Goal: Navigation & Orientation: Find specific page/section

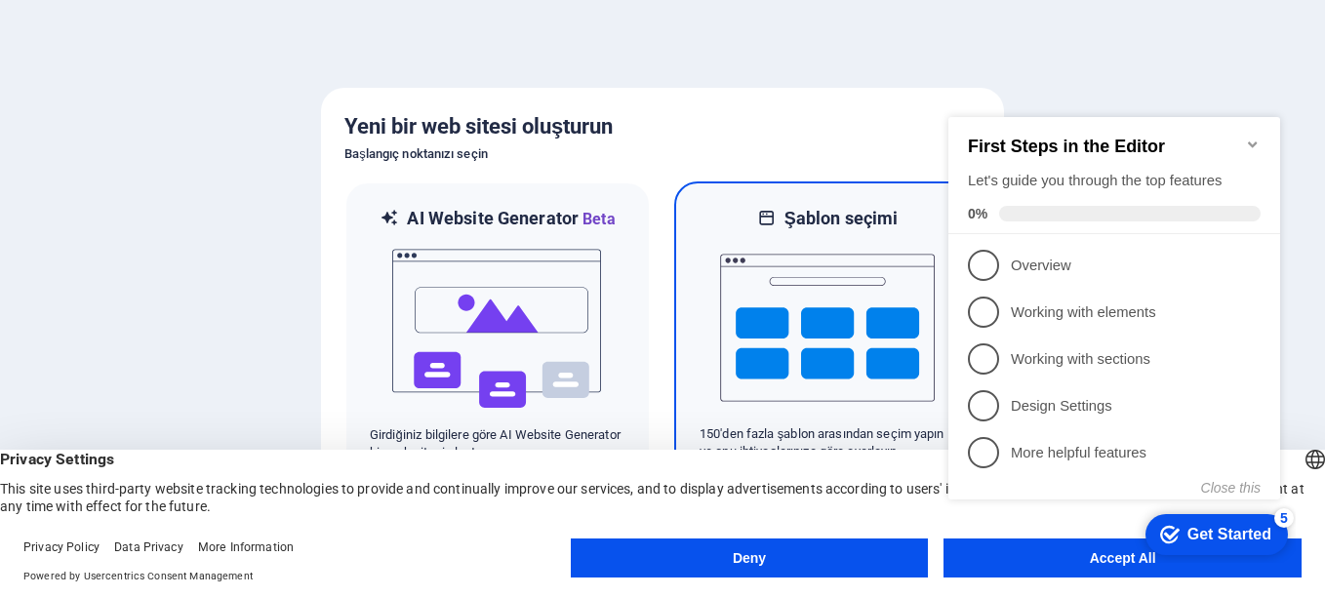
click at [845, 291] on img at bounding box center [827, 327] width 215 height 195
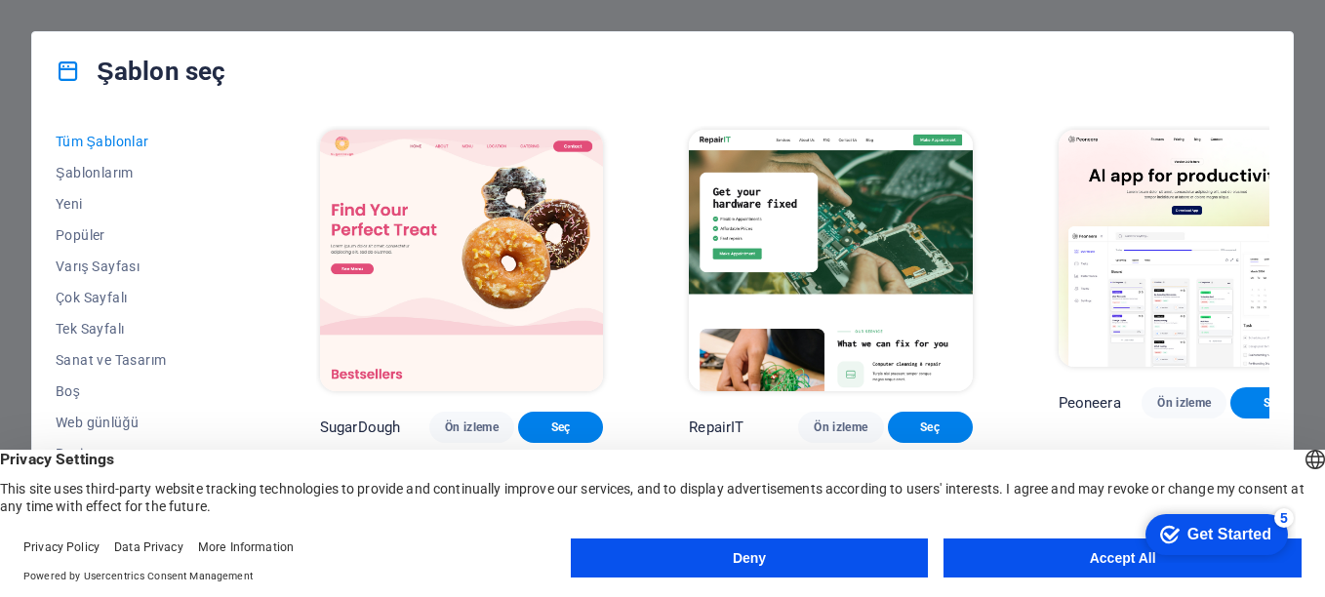
click at [1112, 559] on button "Accept All" at bounding box center [1122, 558] width 358 height 39
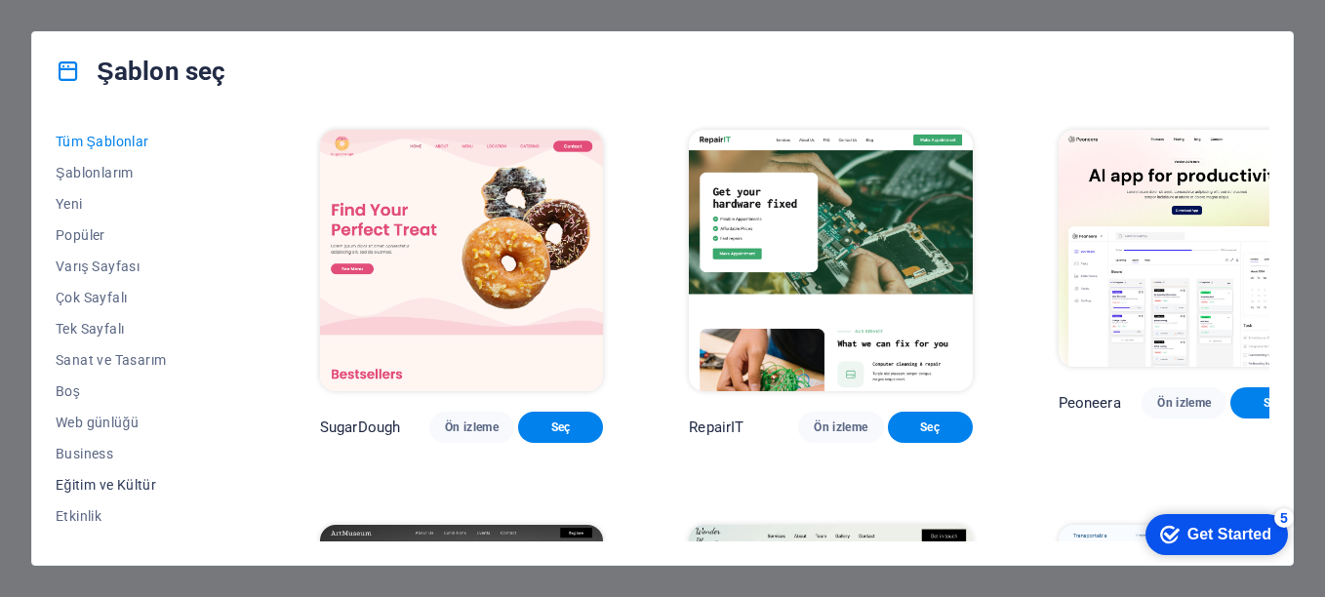
click at [114, 483] on span "Eğitim ve Kültür" at bounding box center [145, 485] width 179 height 16
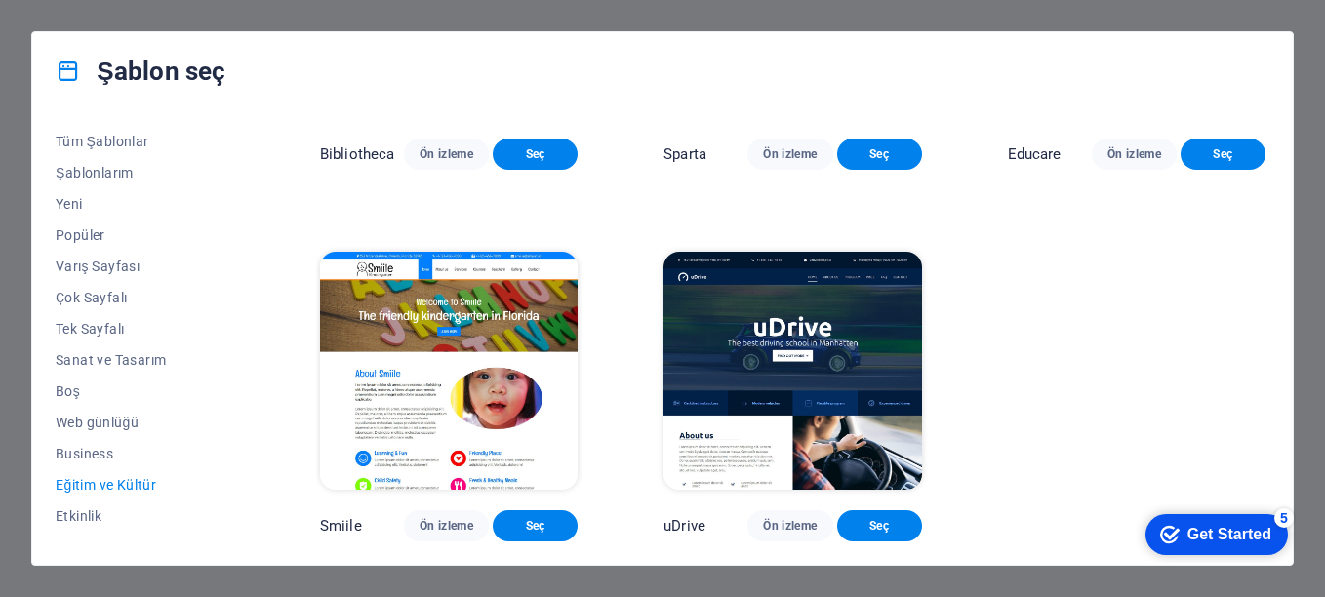
scroll to position [653, 0]
click at [97, 508] on span "Etkinlik" at bounding box center [145, 516] width 179 height 16
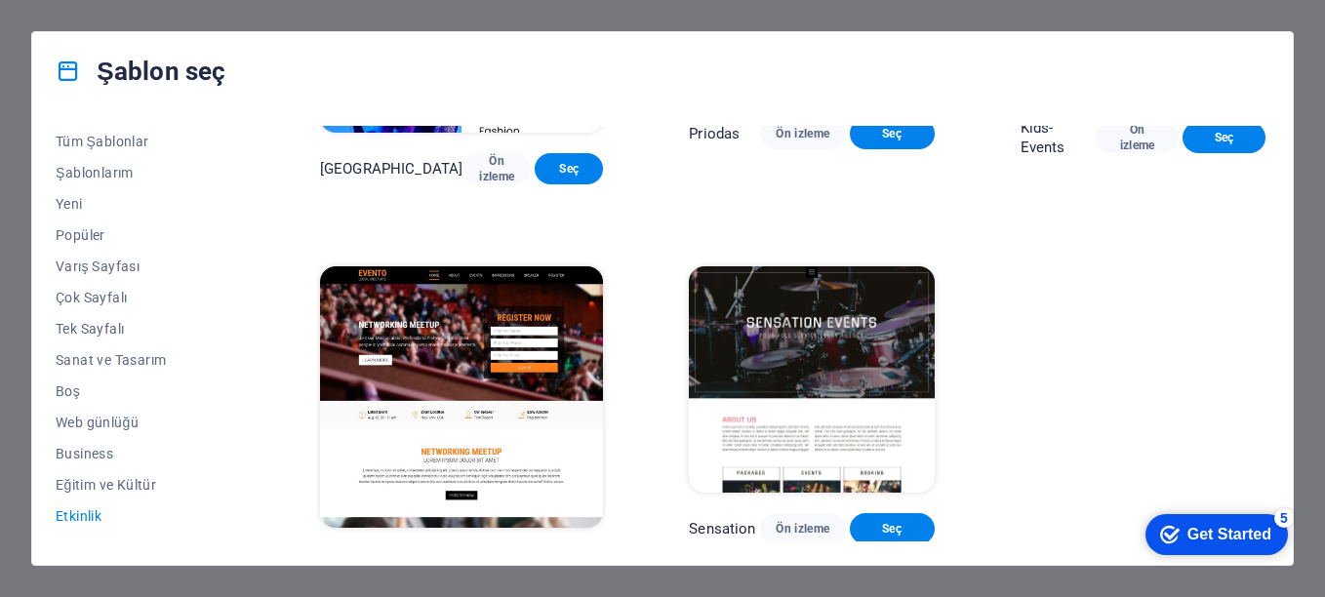
scroll to position [0, 0]
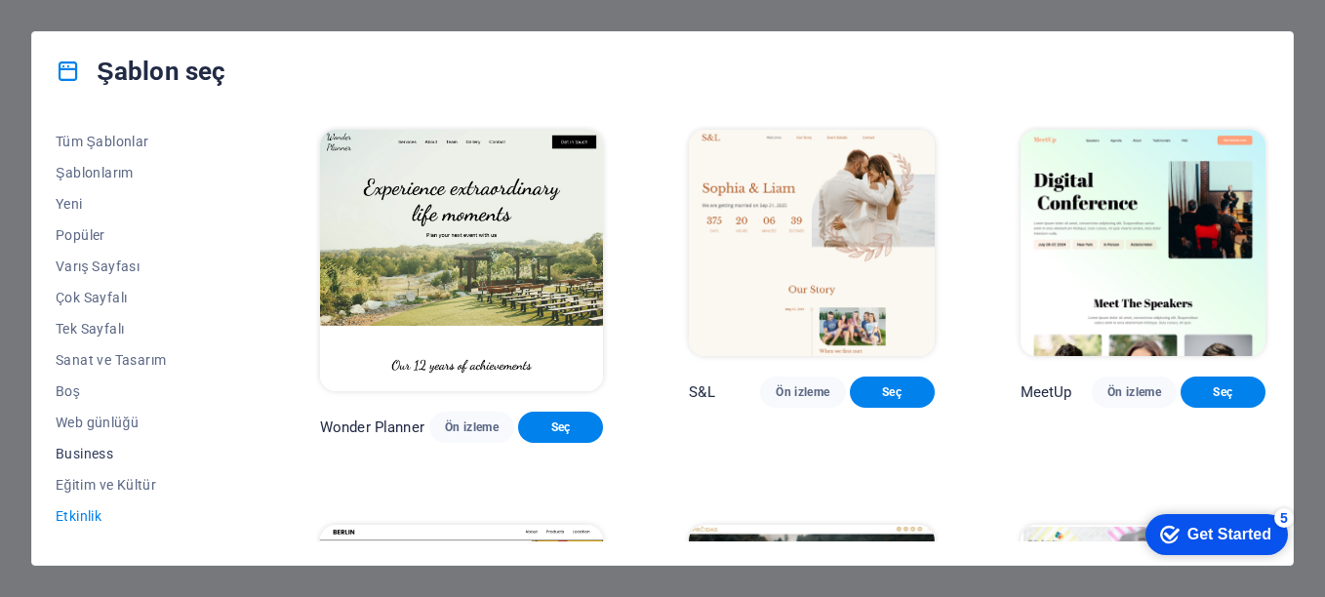
click at [107, 449] on span "Business" at bounding box center [145, 454] width 179 height 16
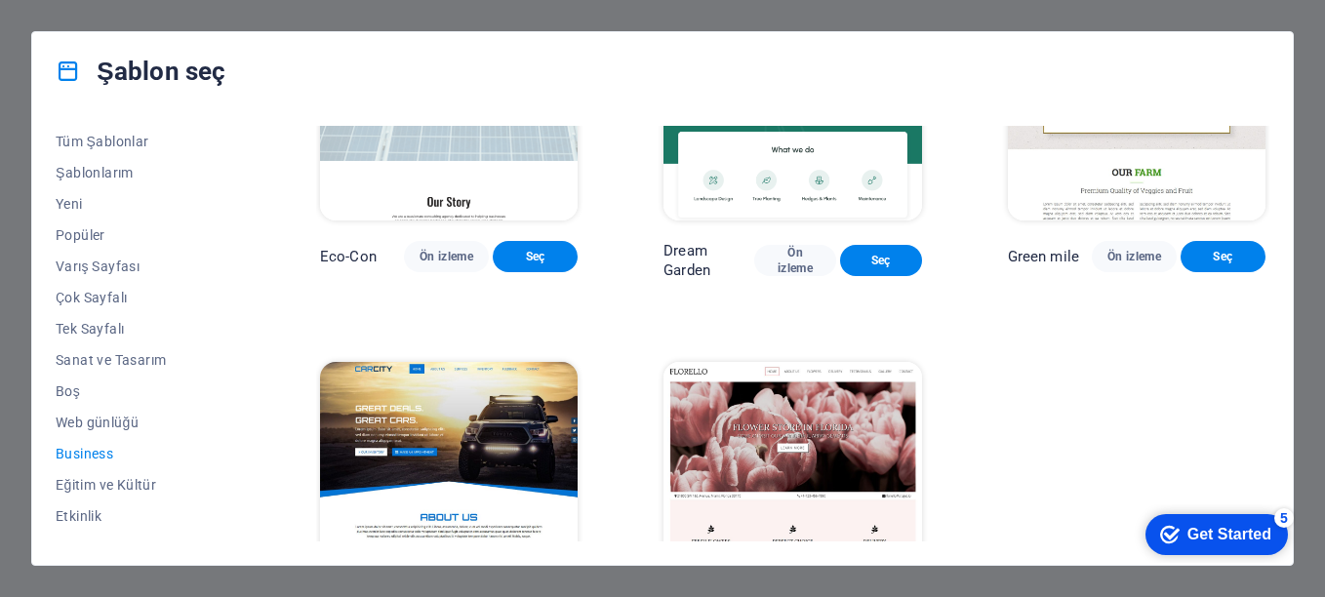
scroll to position [279, 0]
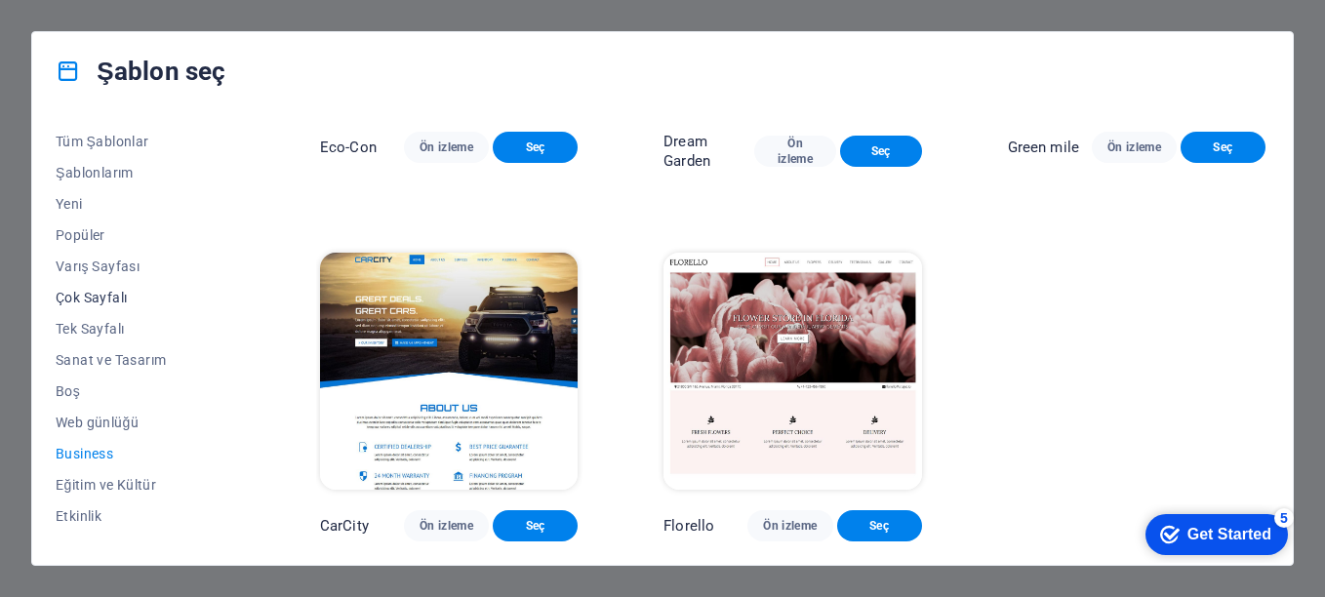
click at [71, 296] on span "Çok Sayfalı" at bounding box center [145, 298] width 179 height 16
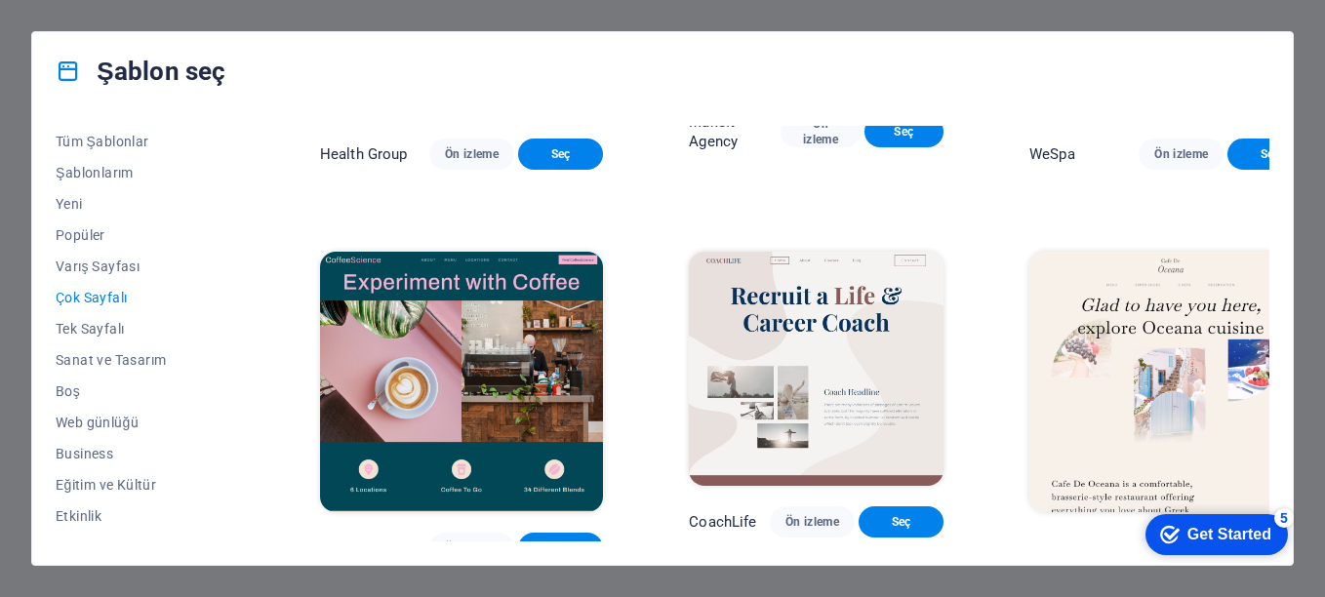
scroll to position [2709, 0]
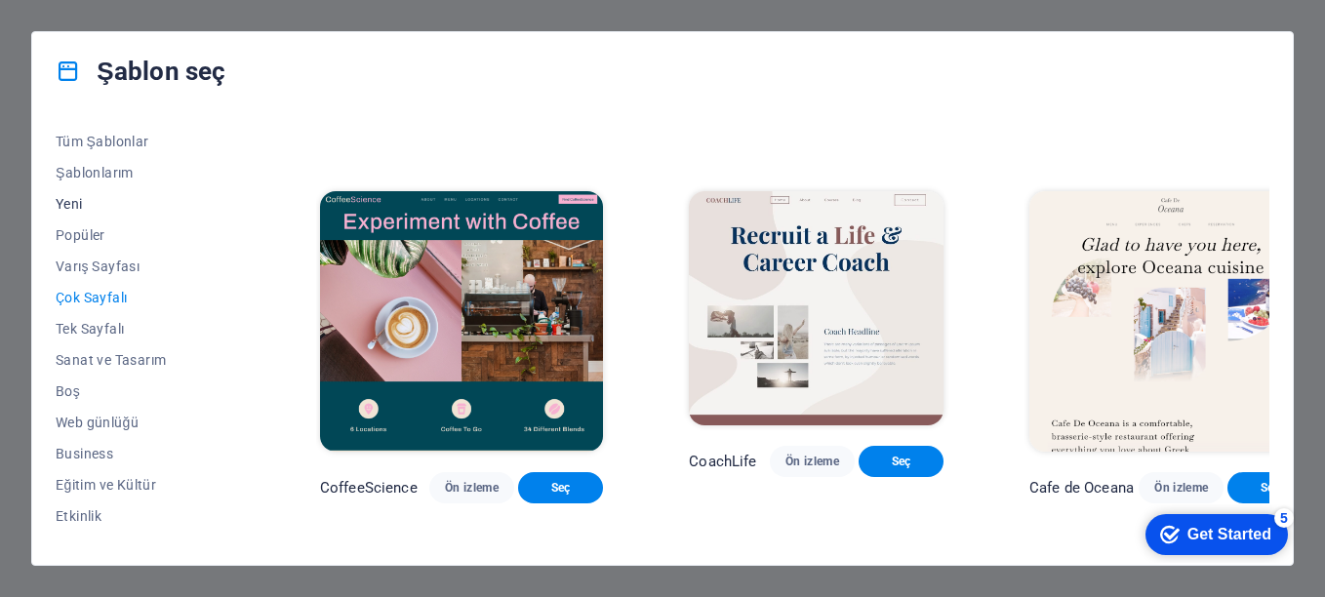
click at [68, 203] on span "Yeni" at bounding box center [145, 204] width 179 height 16
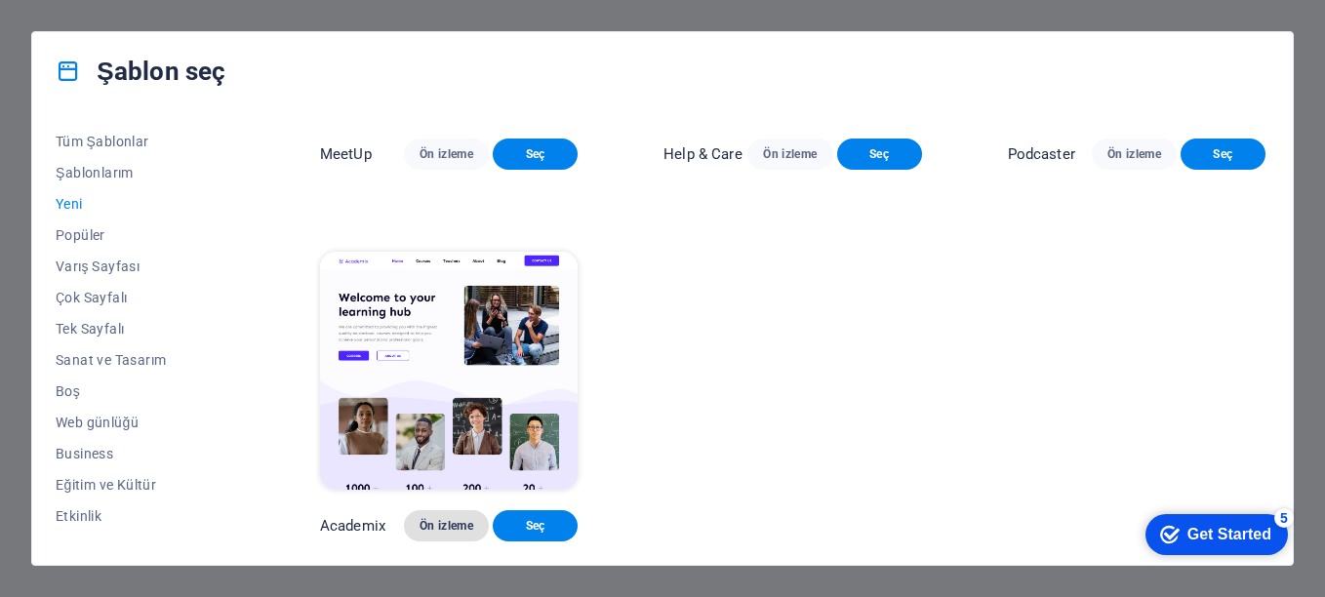
click at [426, 526] on span "Ön izleme" at bounding box center [446, 526] width 54 height 16
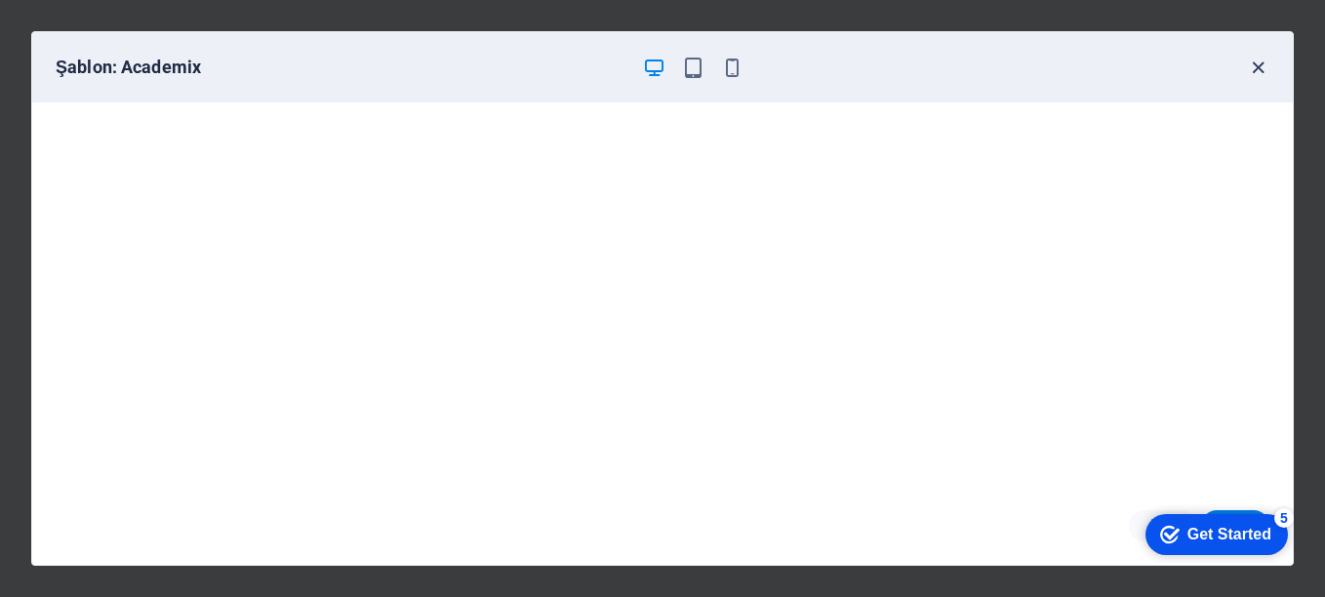
click at [1262, 69] on icon "button" at bounding box center [1258, 68] width 22 height 22
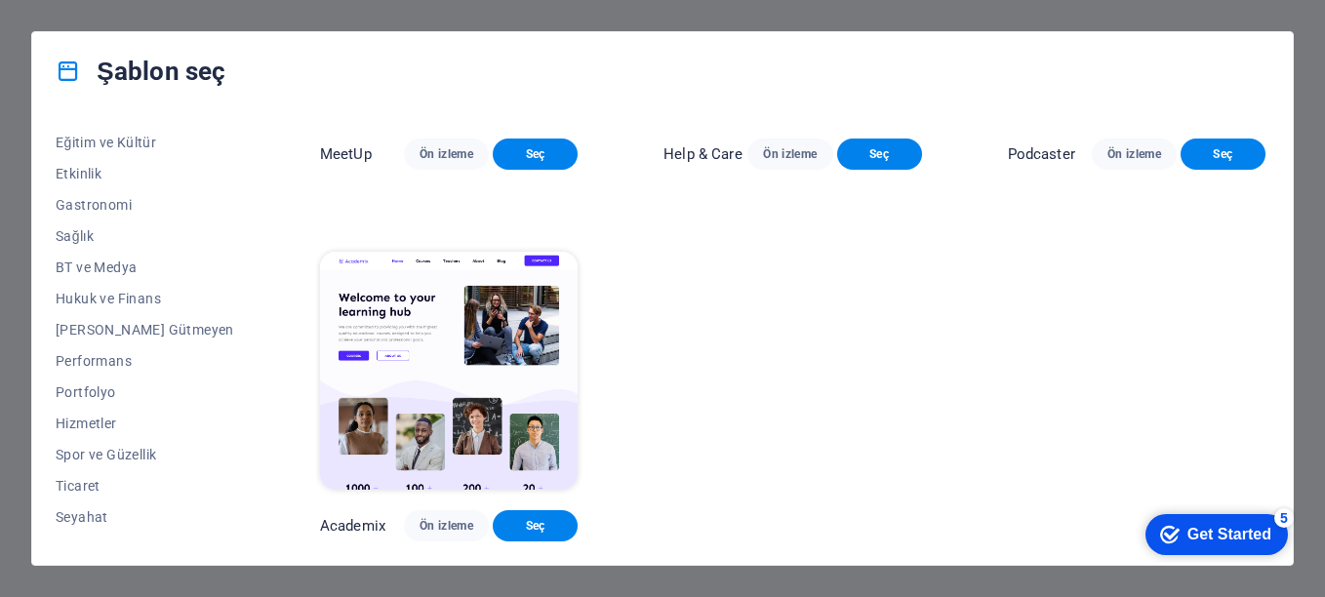
scroll to position [365, 0]
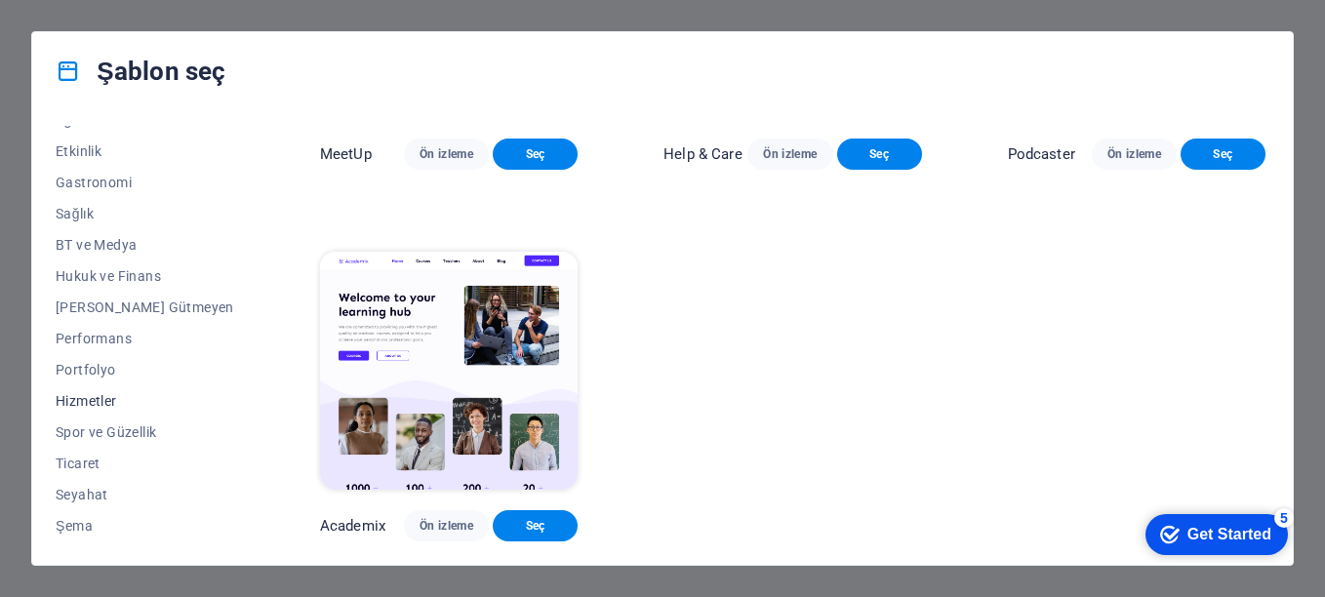
click at [102, 400] on span "Hizmetler" at bounding box center [145, 401] width 179 height 16
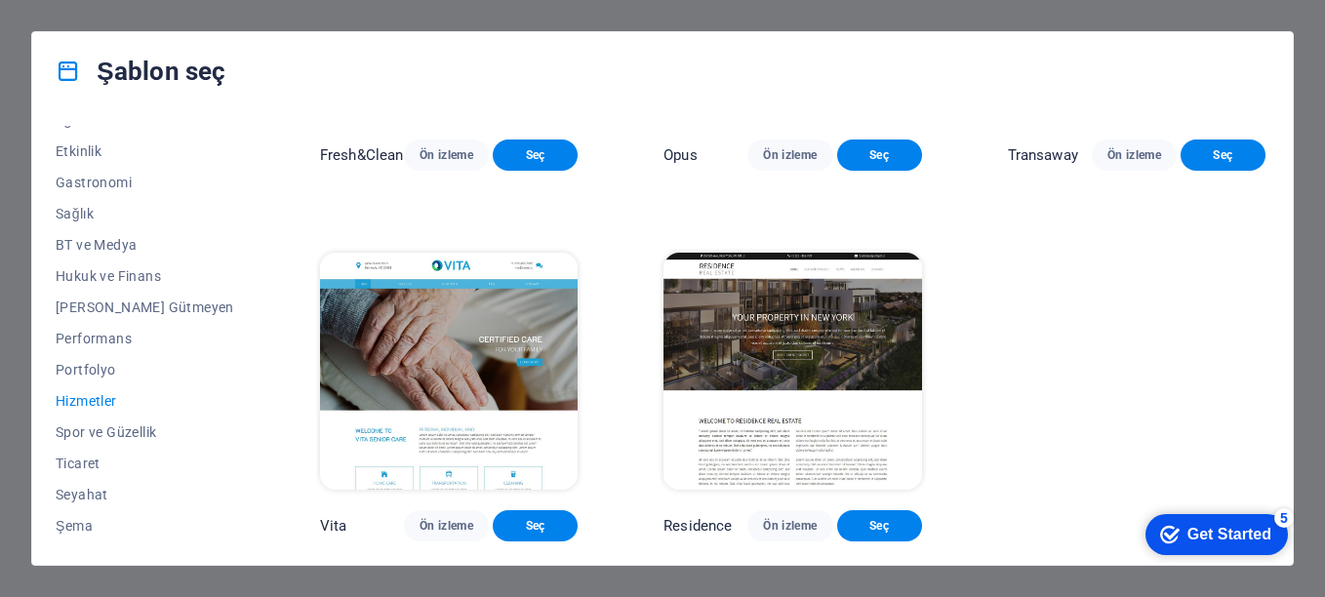
scroll to position [2206, 0]
click at [98, 494] on span "Seyahat" at bounding box center [145, 495] width 179 height 16
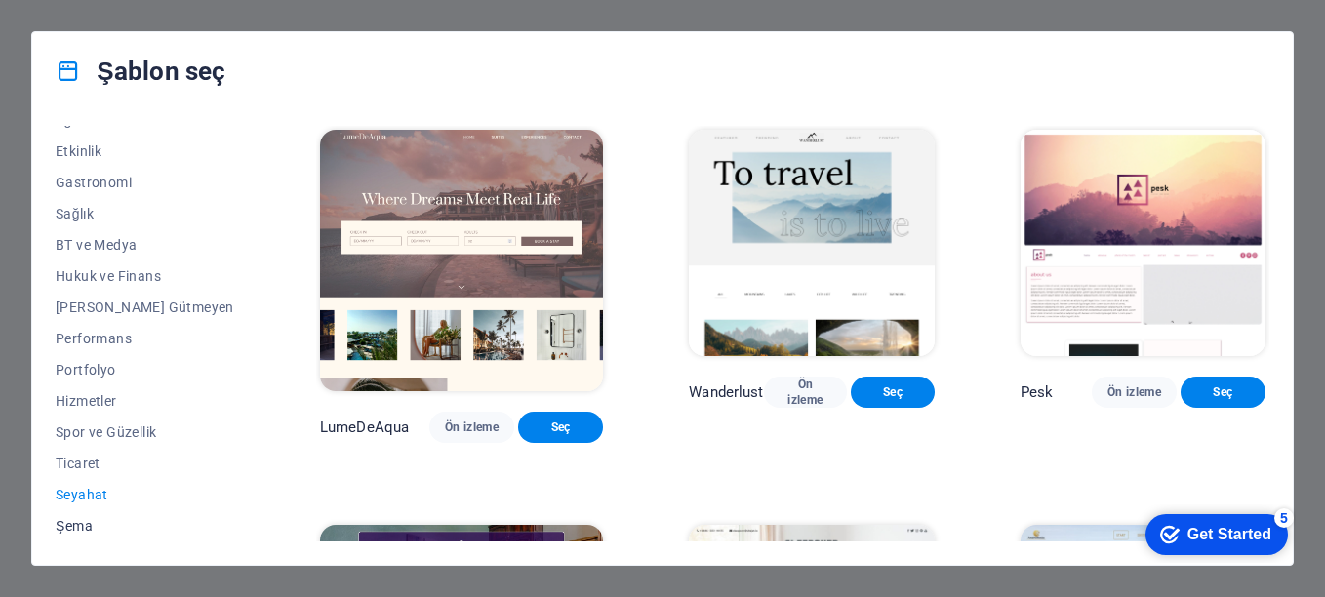
click at [60, 524] on span "Şema" at bounding box center [145, 526] width 179 height 16
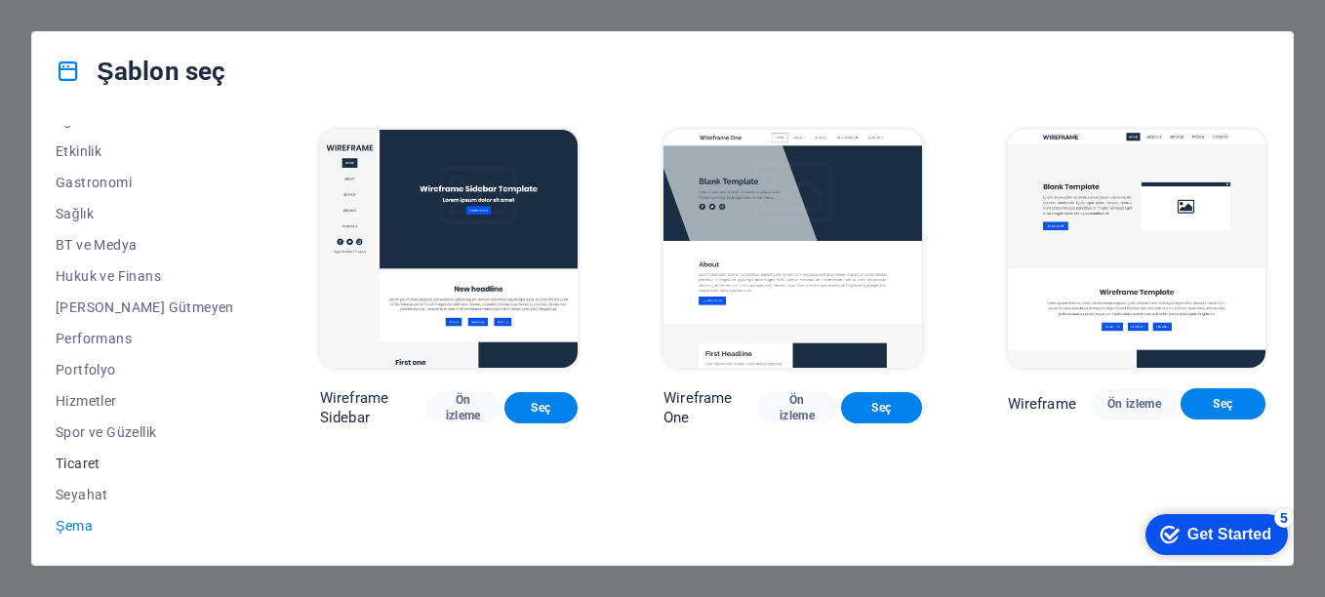
click at [93, 457] on span "Ticaret" at bounding box center [145, 464] width 179 height 16
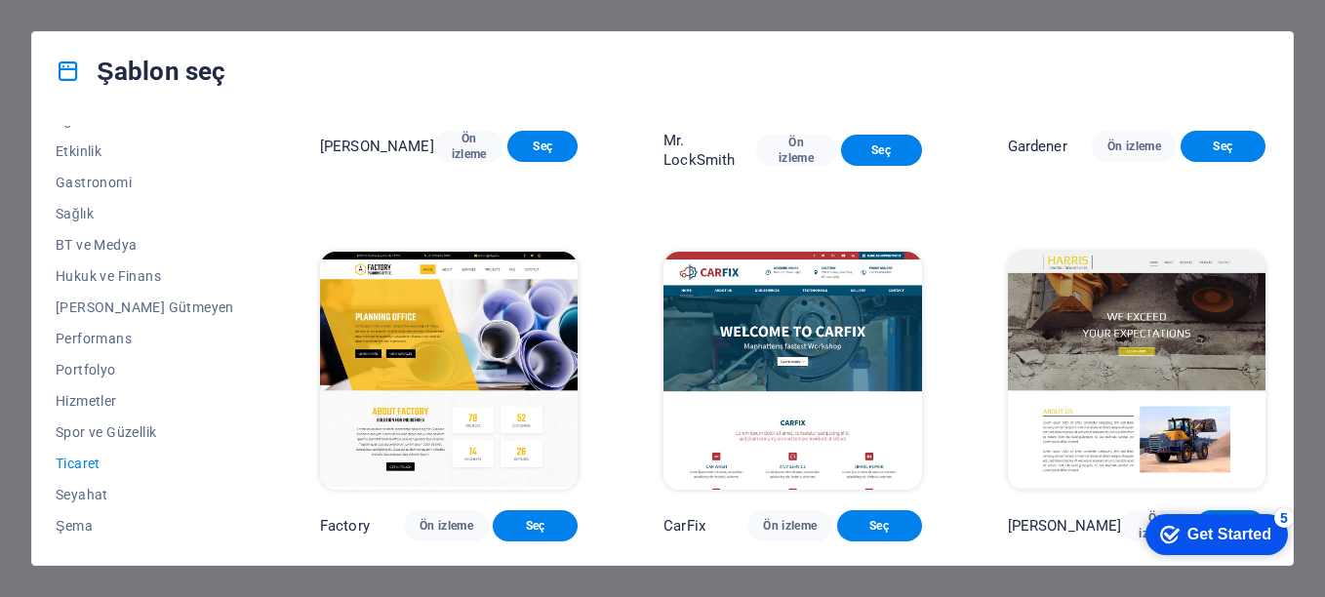
scroll to position [660, 0]
click at [419, 530] on span "Ön izleme" at bounding box center [446, 526] width 54 height 16
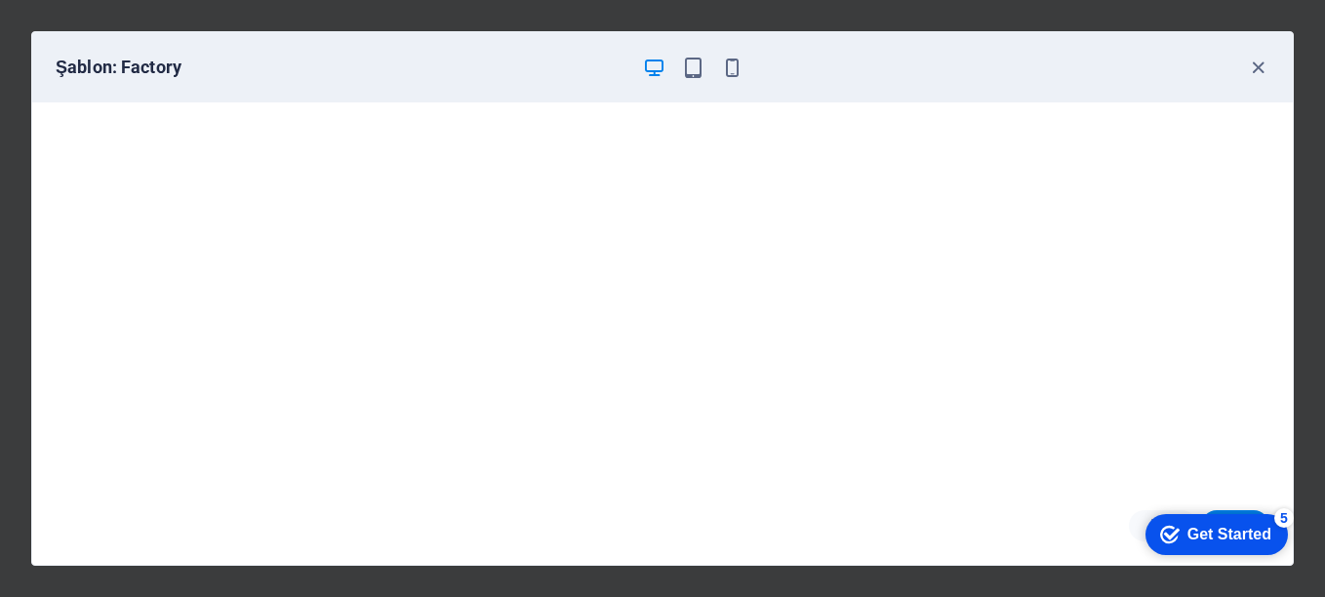
click at [1269, 65] on div "Şablon: Factory" at bounding box center [662, 67] width 1260 height 70
click at [1261, 68] on icon "button" at bounding box center [1258, 68] width 22 height 22
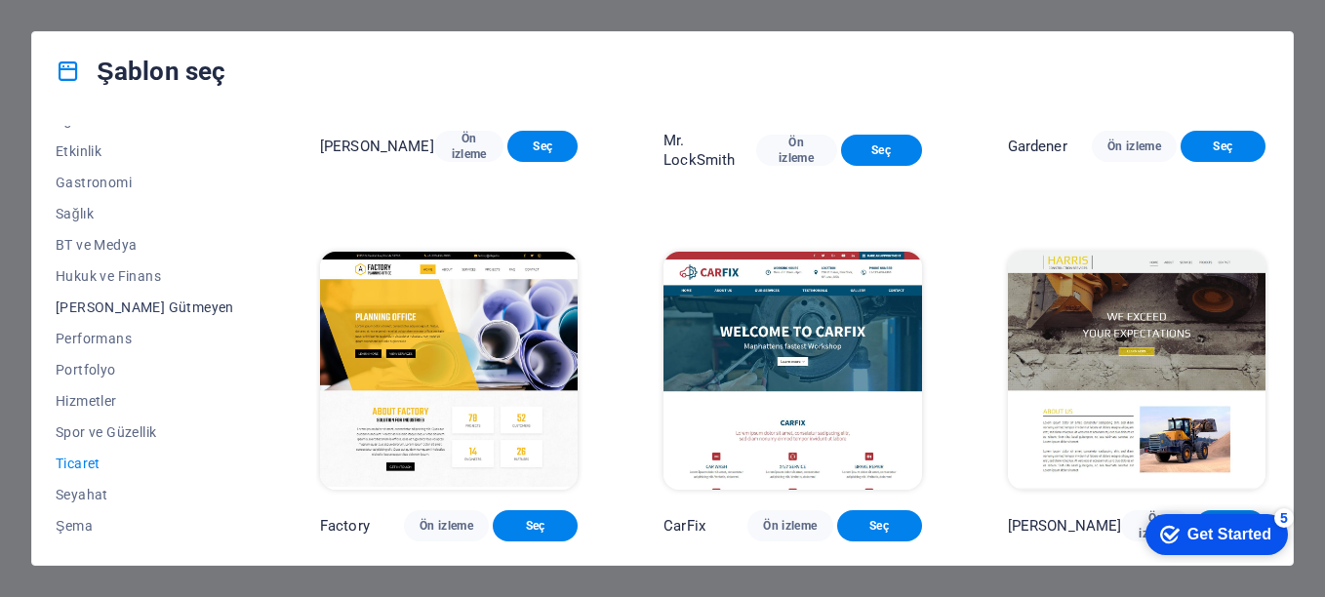
click at [123, 307] on span "[PERSON_NAME] Gütmeyen" at bounding box center [145, 307] width 179 height 16
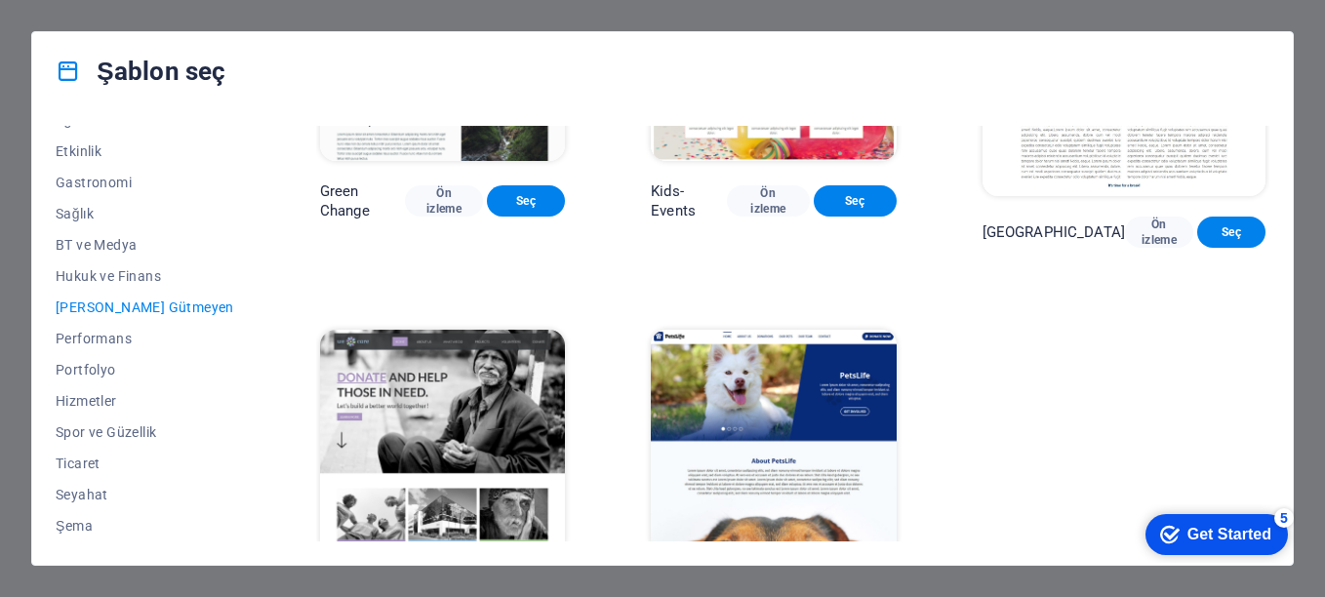
scroll to position [279, 0]
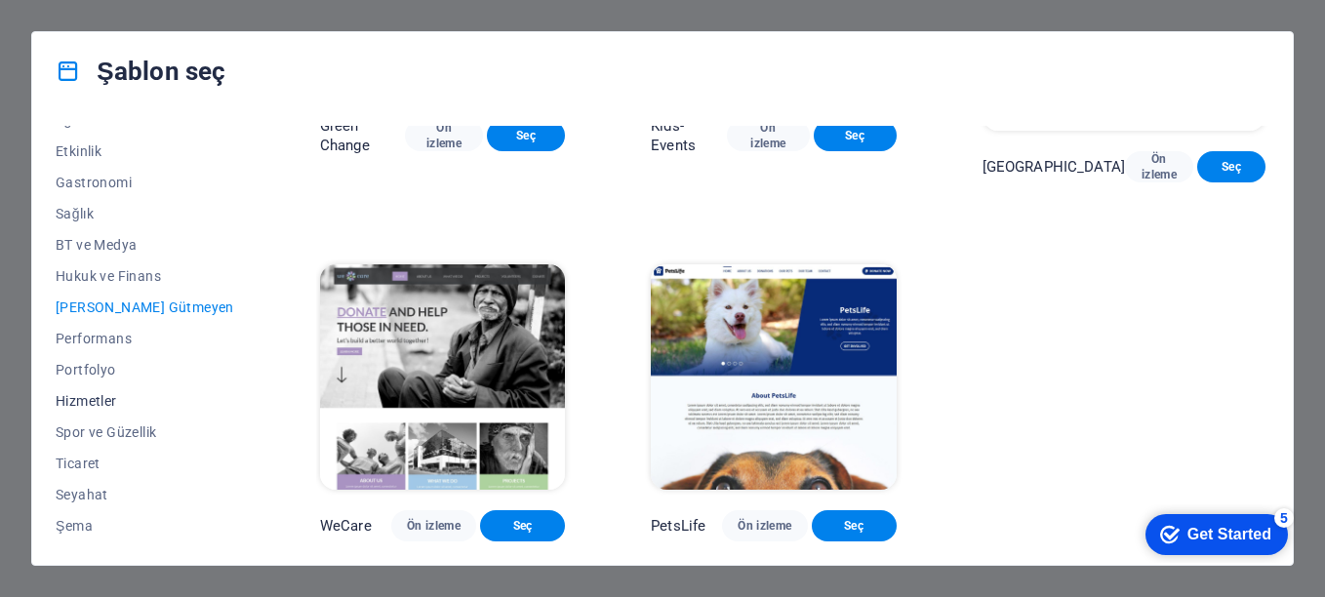
click at [100, 398] on span "Hizmetler" at bounding box center [145, 401] width 179 height 16
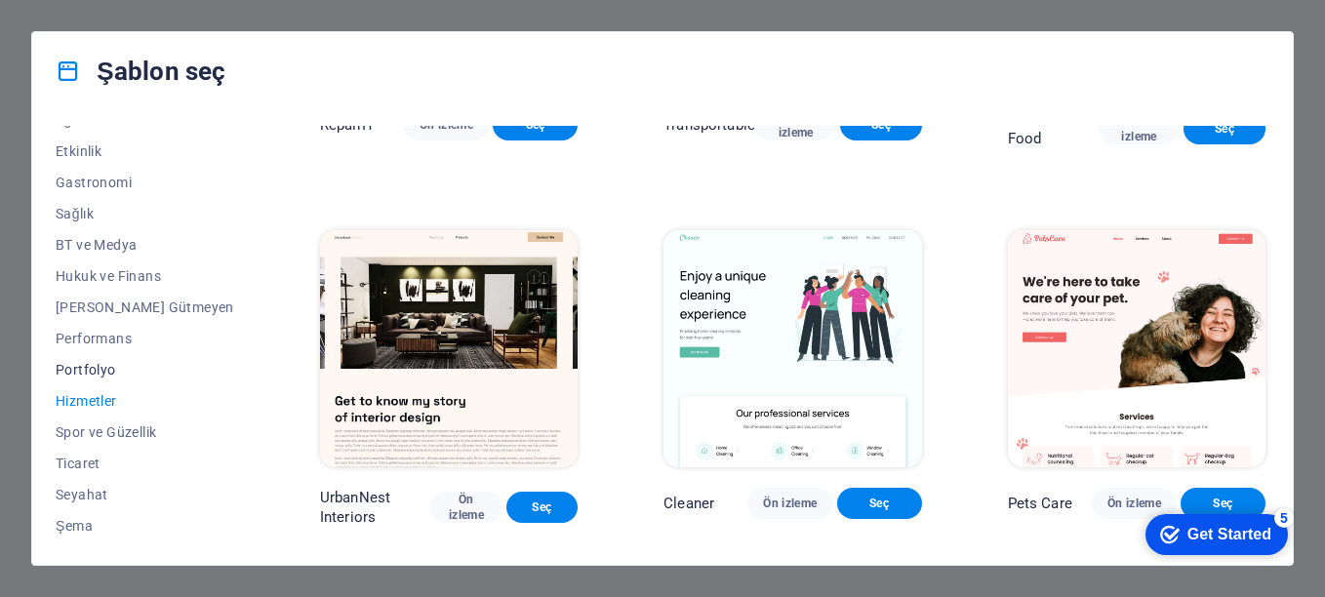
click at [80, 359] on button "Portfolyo" at bounding box center [145, 369] width 179 height 31
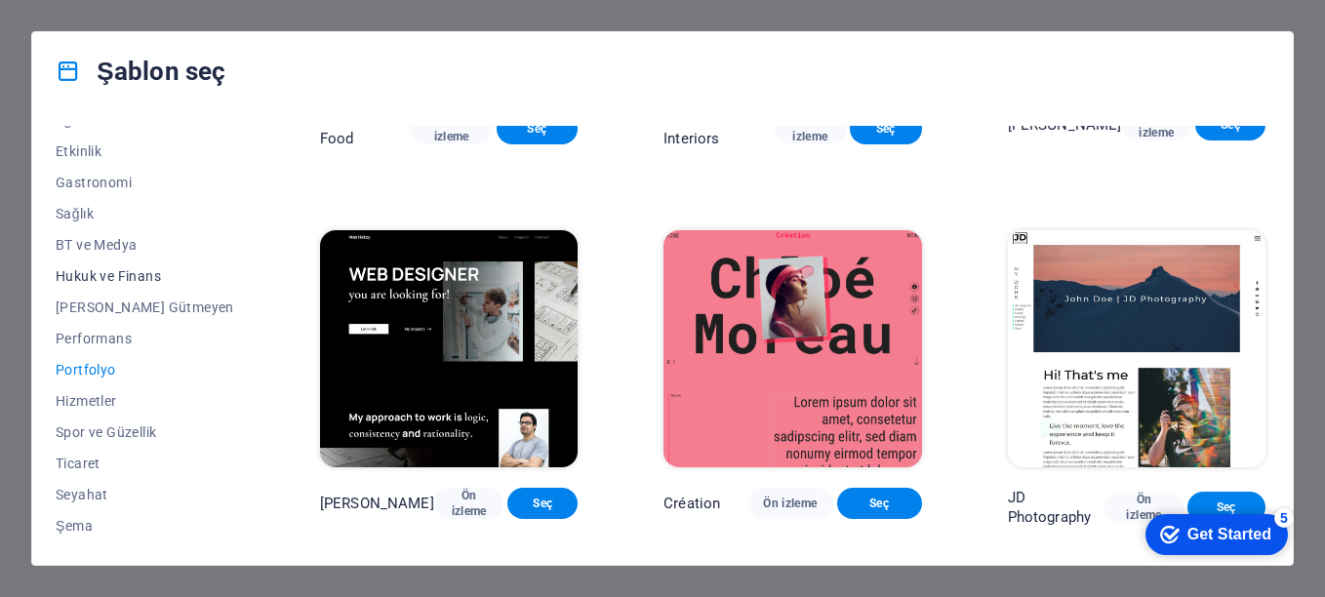
click at [100, 284] on button "Hukuk ve Finans" at bounding box center [145, 275] width 179 height 31
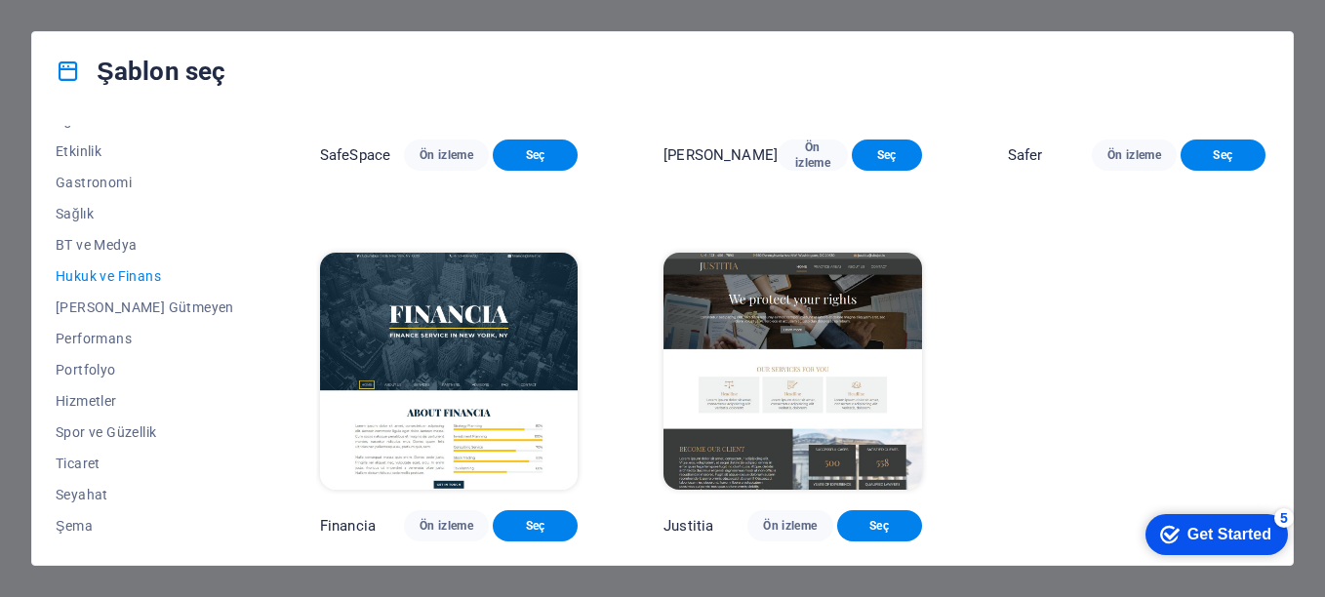
scroll to position [0, 0]
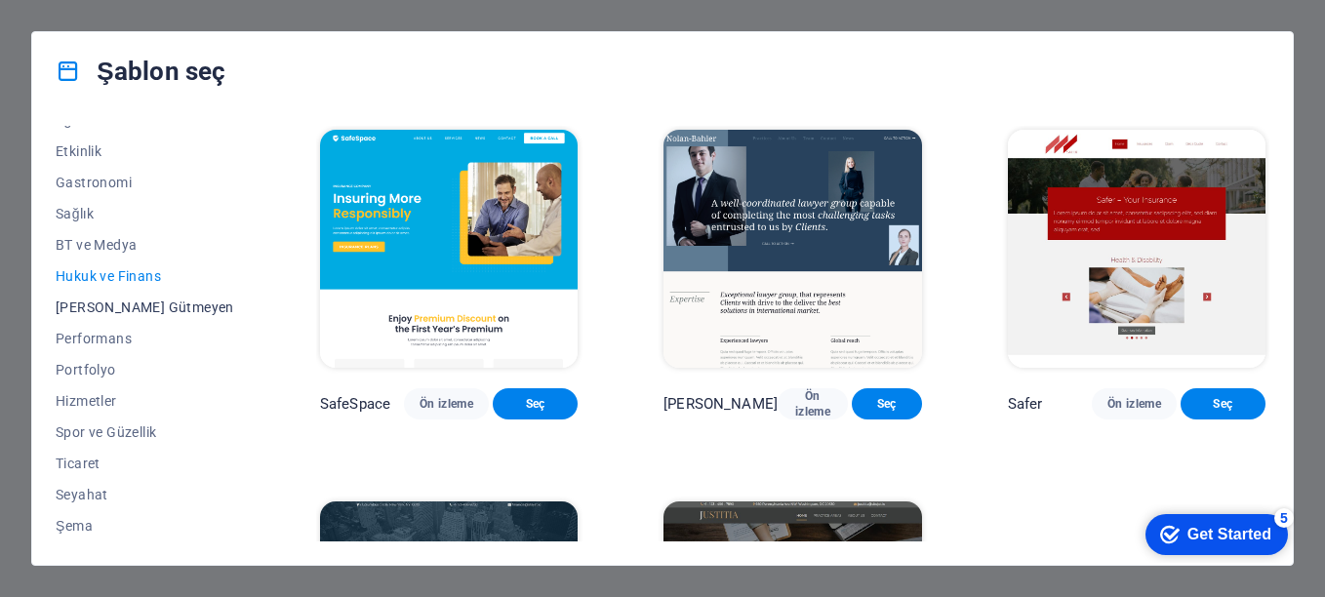
click at [93, 310] on span "[PERSON_NAME] Gütmeyen" at bounding box center [145, 307] width 179 height 16
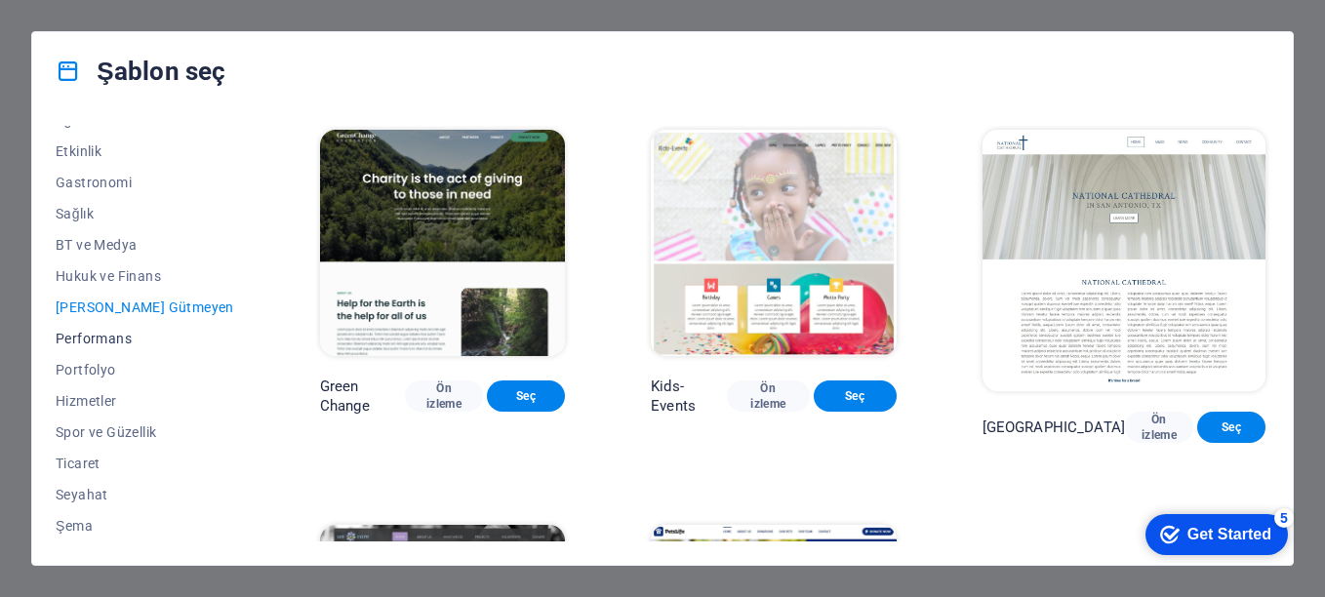
click at [96, 335] on span "Performans" at bounding box center [145, 339] width 179 height 16
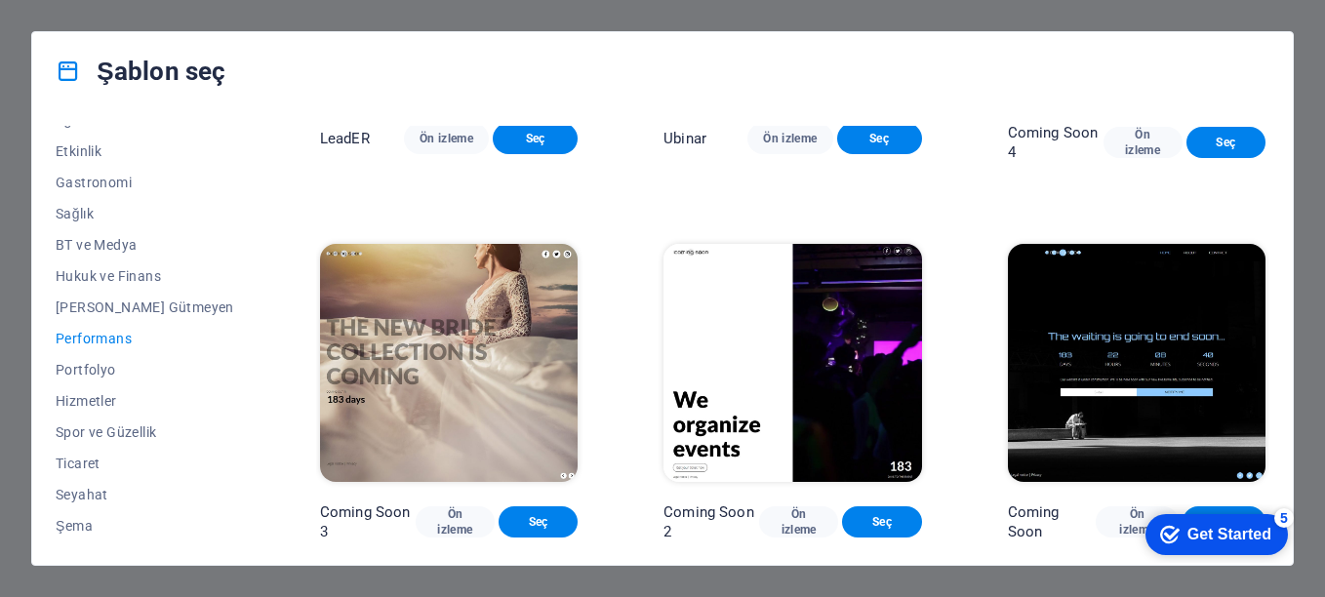
scroll to position [1816, 0]
click at [86, 274] on span "Hukuk ve Finans" at bounding box center [145, 276] width 179 height 16
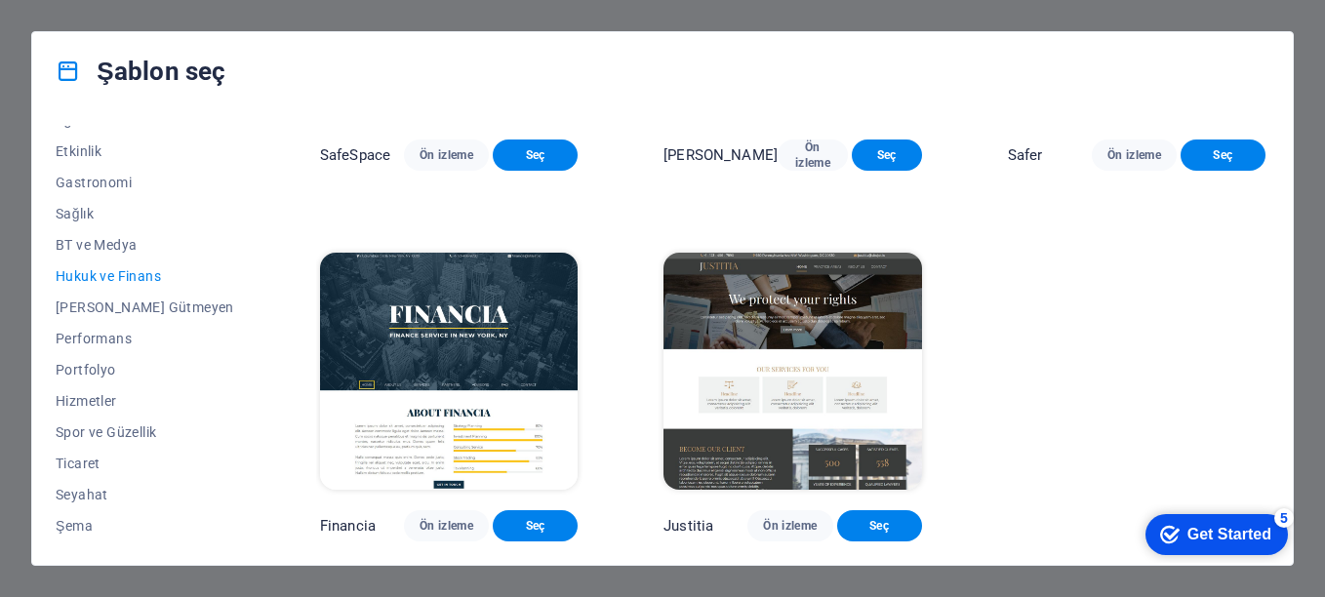
scroll to position [271, 0]
click at [431, 29] on div "Şablon seç Tüm Şablonlar Şablonlarım Yeni Popüler Varış Sayfası Çok Sayfalı Tek…" at bounding box center [662, 298] width 1325 height 597
click at [1193, 526] on div "Get Started" at bounding box center [1229, 535] width 84 height 18
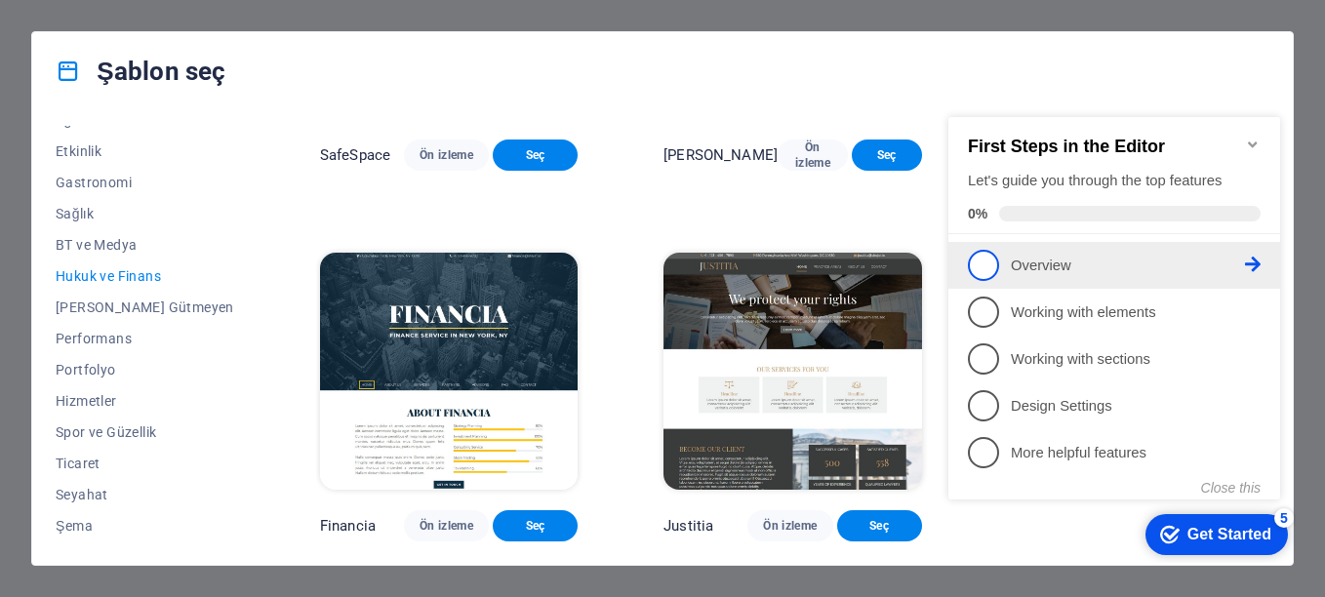
click at [994, 263] on span "1" at bounding box center [983, 265] width 31 height 31
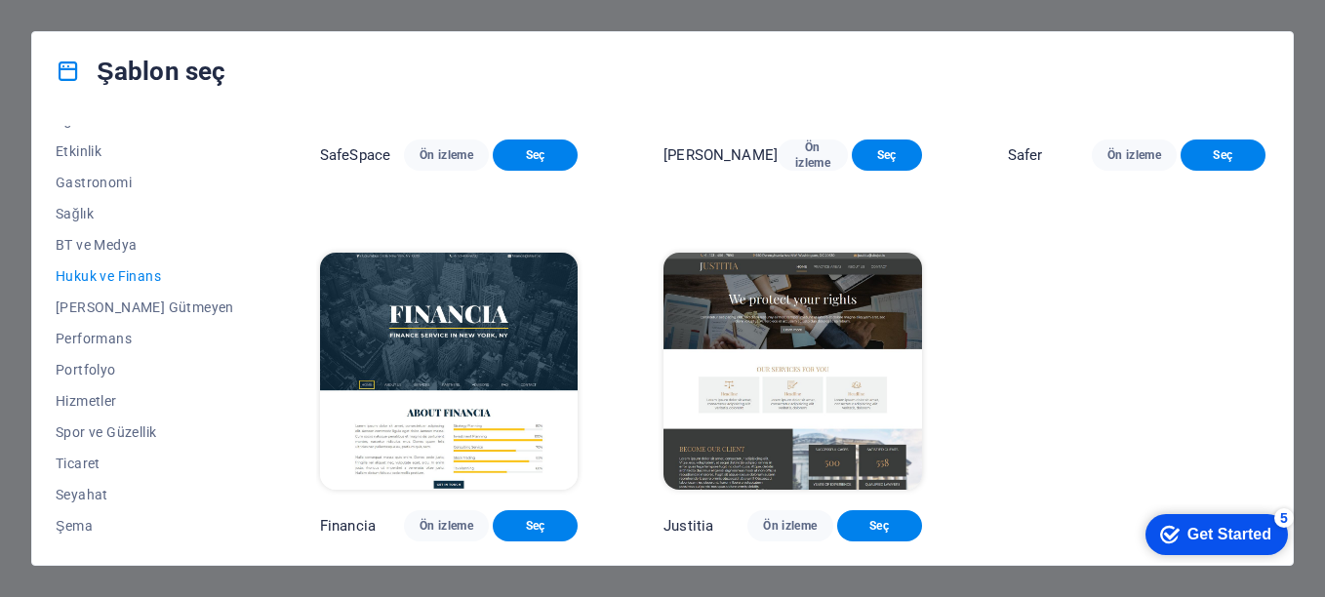
click at [1194, 535] on div "Get Started" at bounding box center [1229, 535] width 84 height 18
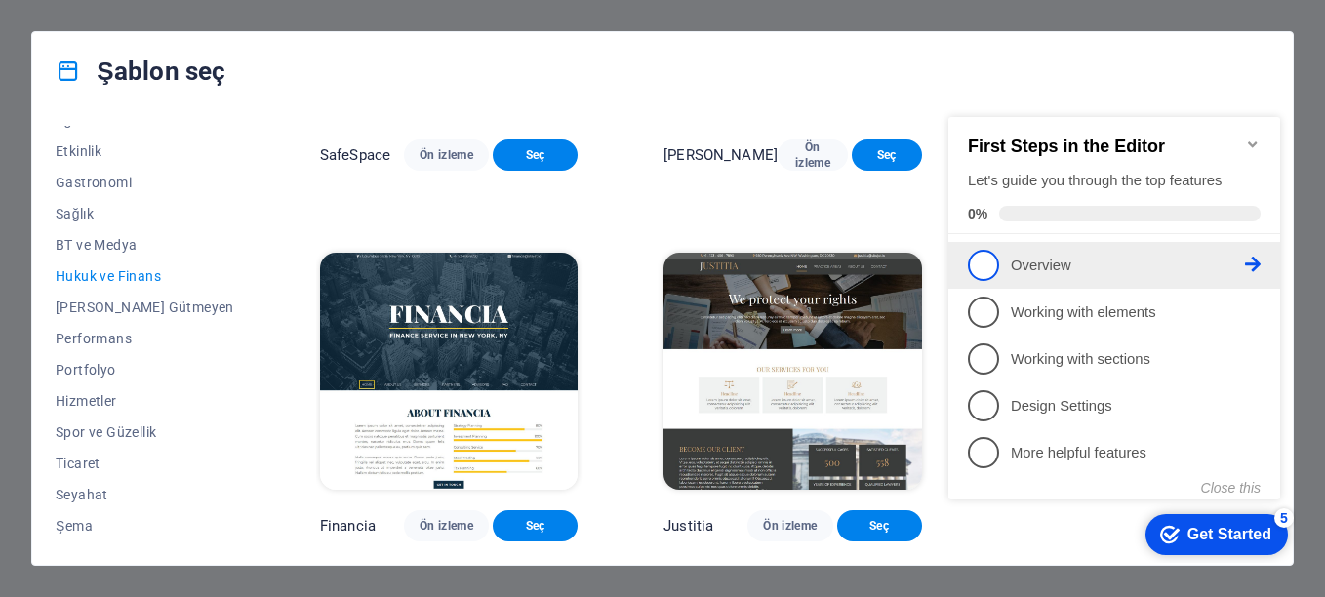
click at [983, 250] on span "1" at bounding box center [983, 265] width 31 height 31
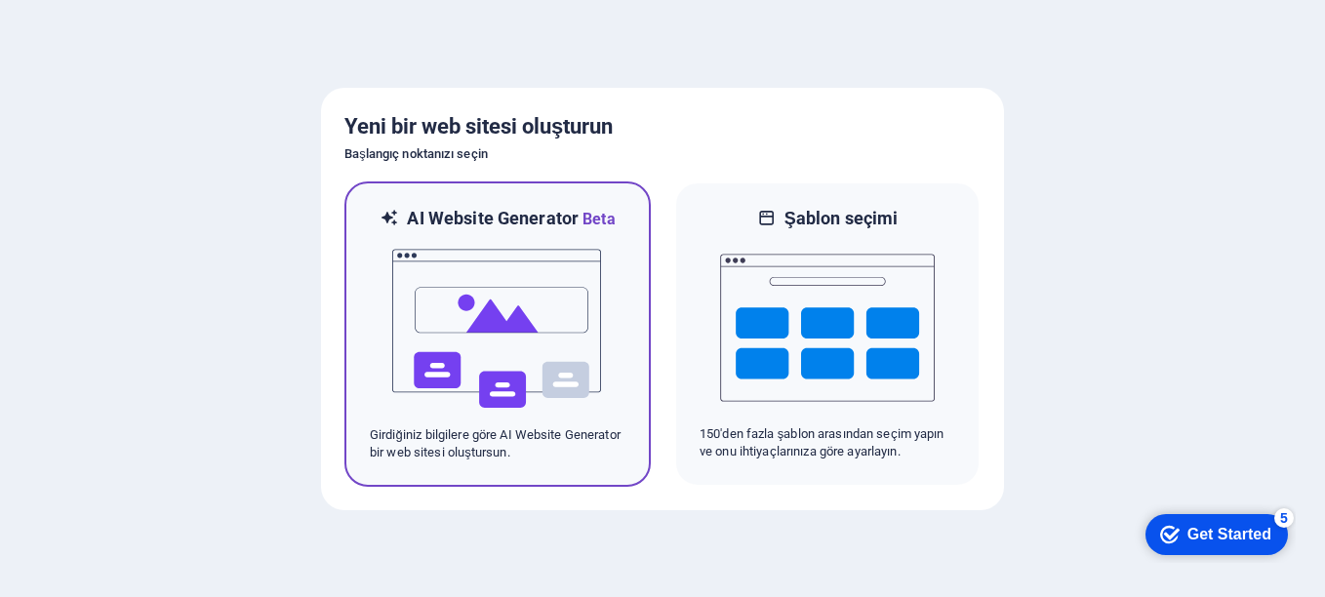
click at [496, 259] on img at bounding box center [497, 328] width 215 height 195
